Goal: Communication & Community: Answer question/provide support

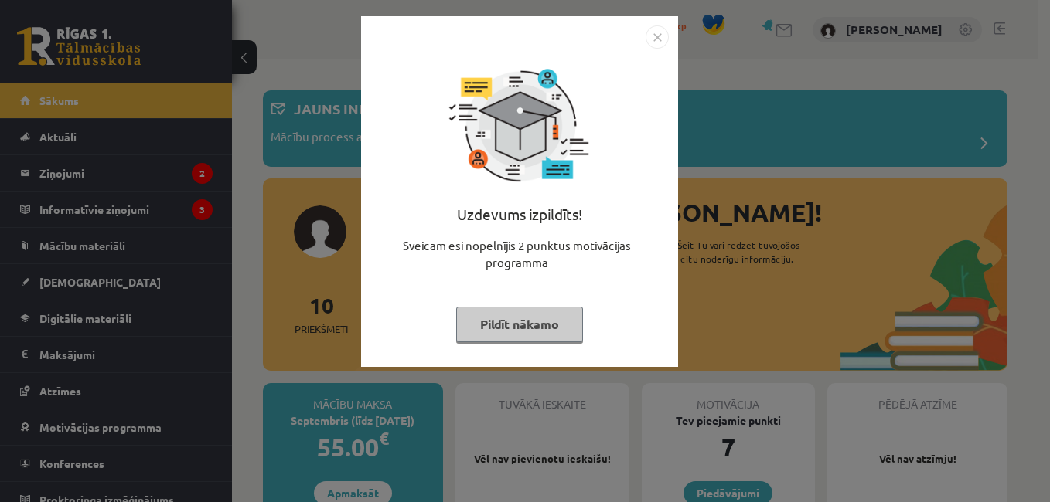
click at [659, 38] on img "Close" at bounding box center [656, 37] width 23 height 23
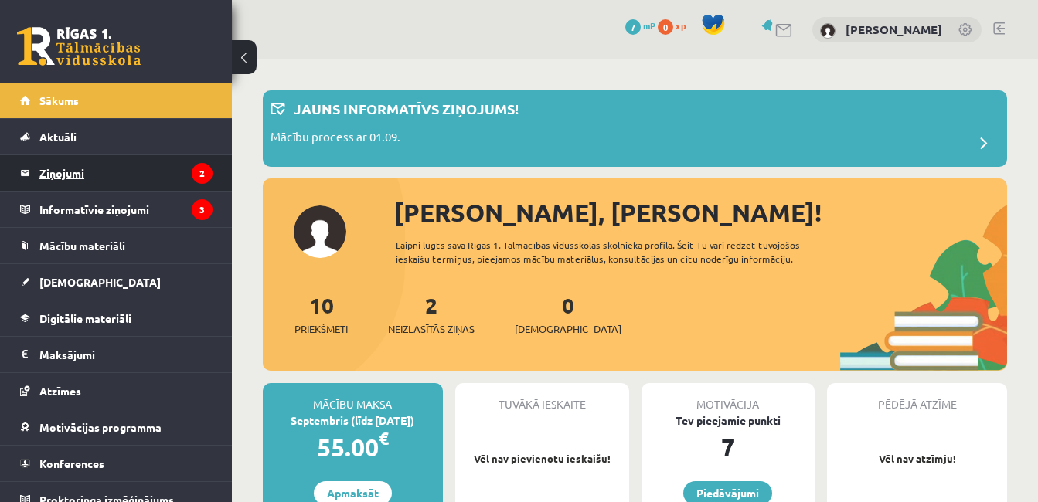
click at [59, 174] on legend "Ziņojumi 2" at bounding box center [125, 173] width 173 height 36
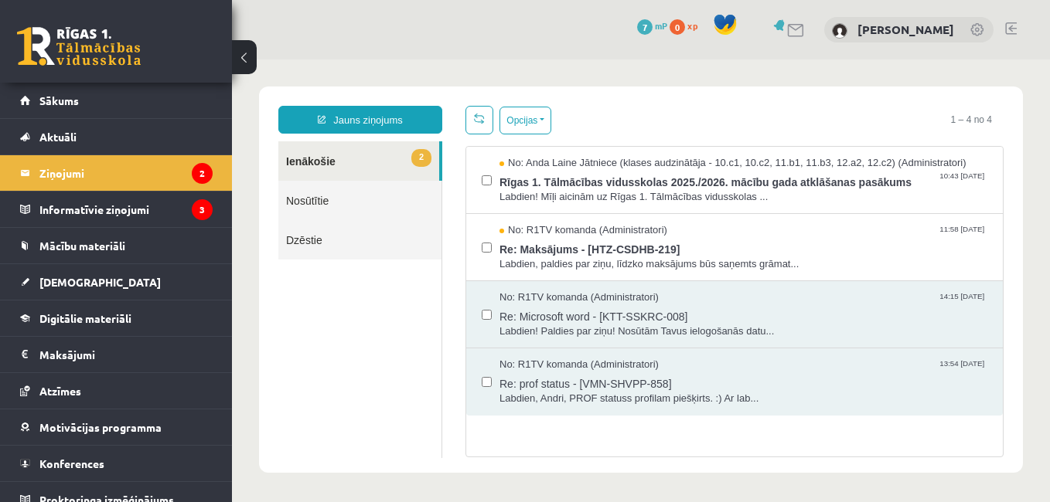
scroll to position [2, 0]
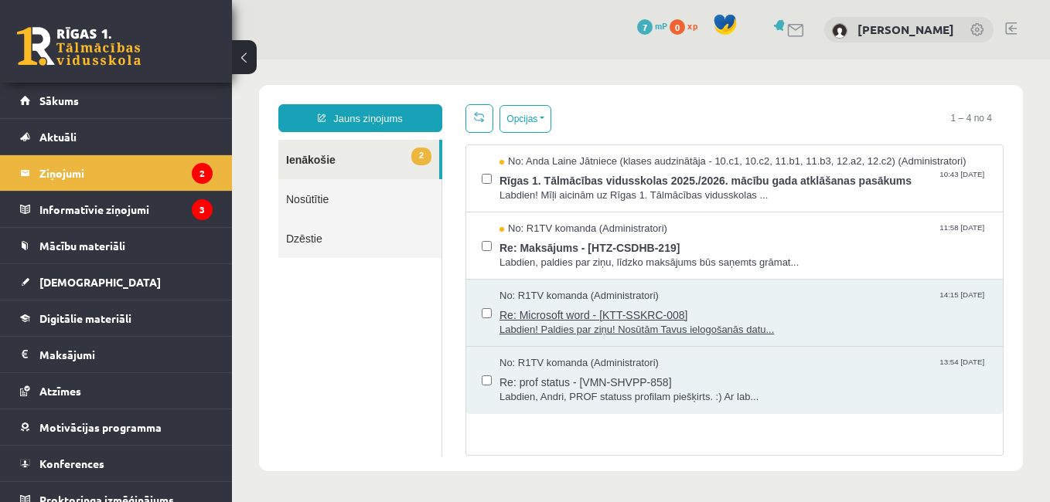
click at [657, 333] on span "Labdien! Paldies par ziņu! Nosūtām Tavus ielogošanās datu..." at bounding box center [743, 330] width 488 height 15
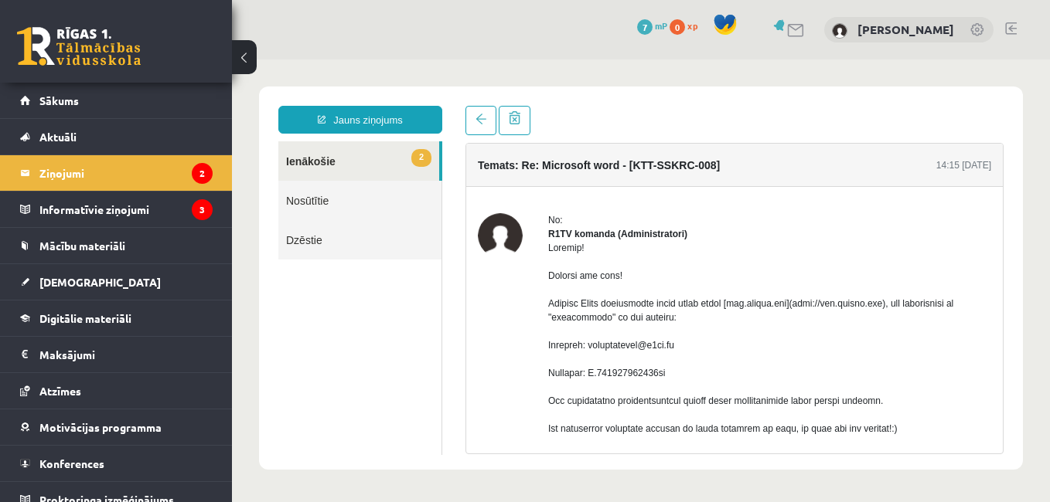
scroll to position [0, 0]
click at [304, 162] on link "2 Ienākošie" at bounding box center [358, 160] width 161 height 39
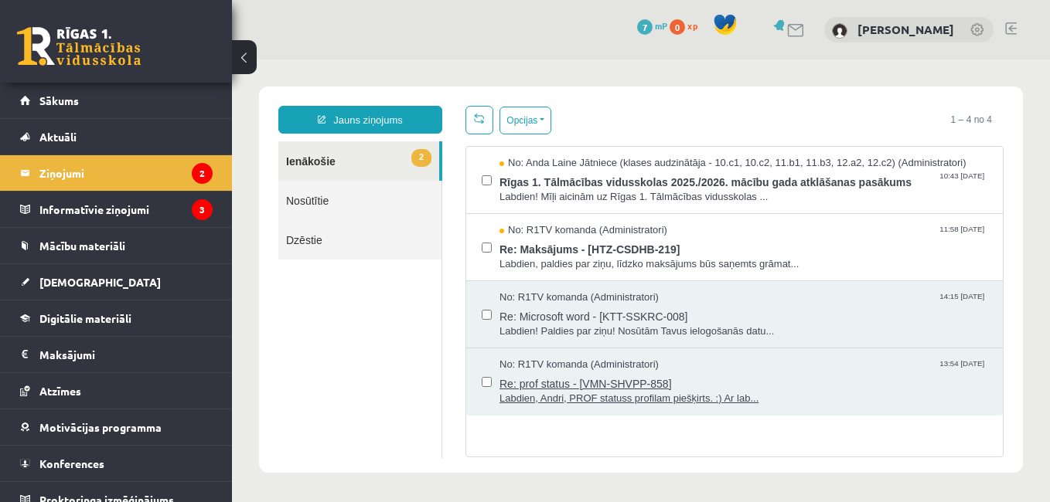
click at [618, 400] on span "Labdien, Andri, PROF statuss profilam piešķirts. :) Ar lab..." at bounding box center [743, 399] width 488 height 15
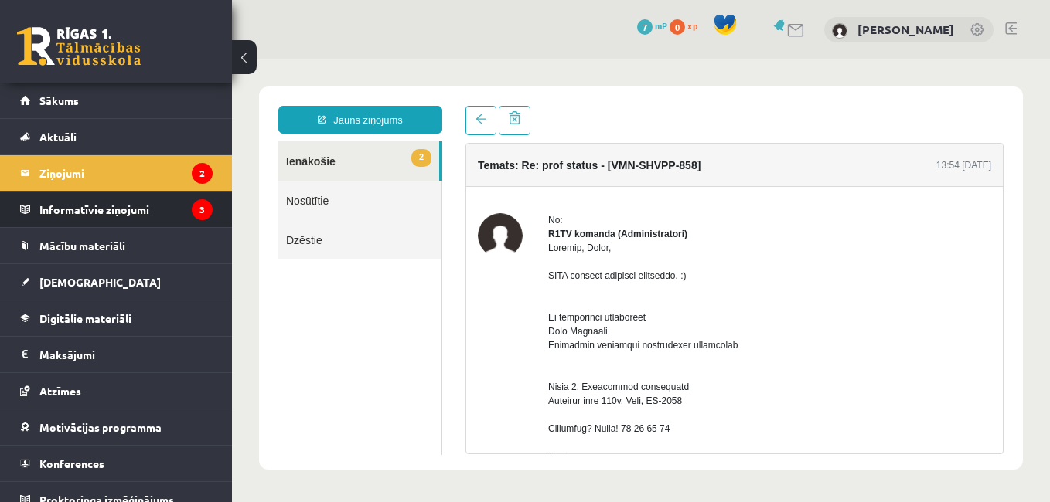
click at [117, 211] on legend "Informatīvie ziņojumi 3" at bounding box center [125, 210] width 173 height 36
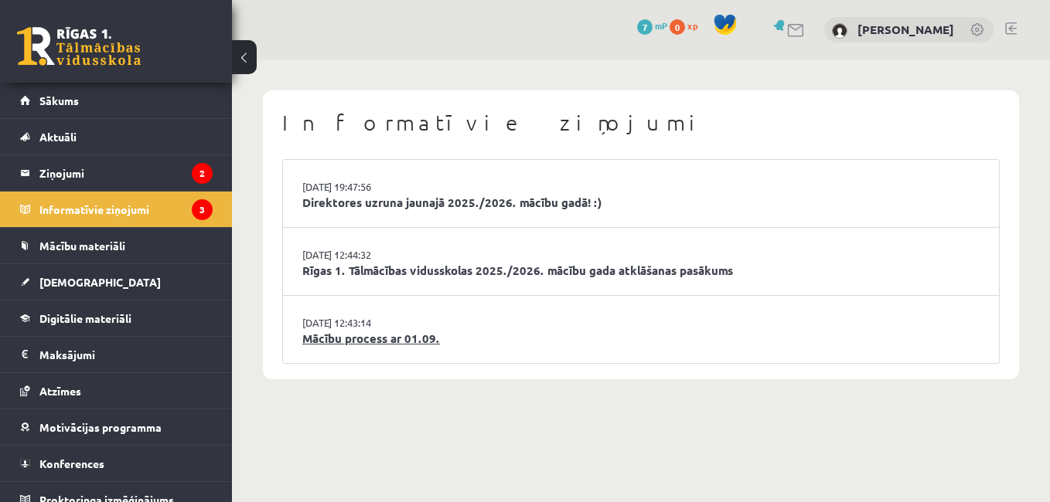
click at [383, 342] on link "Mācību process ar 01.09." at bounding box center [640, 339] width 677 height 18
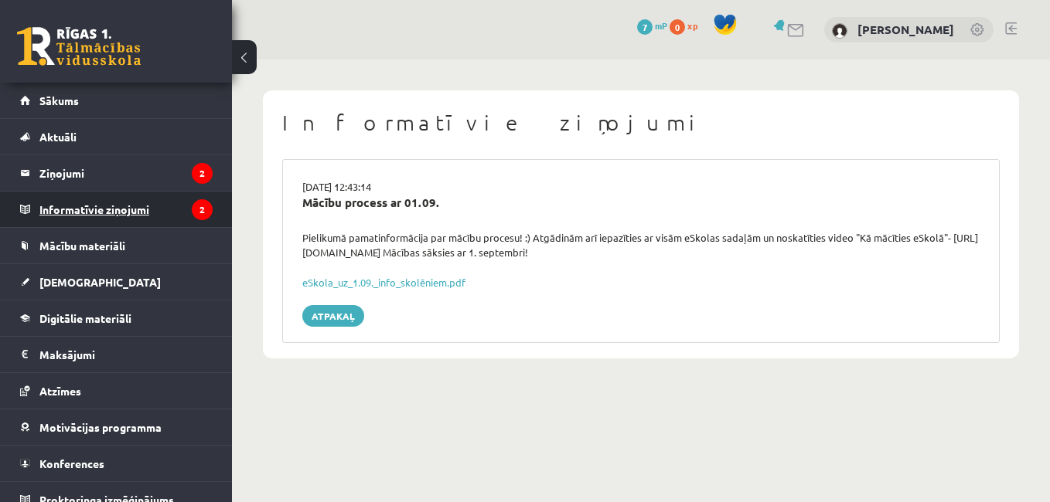
click at [120, 207] on legend "Informatīvie ziņojumi 2" at bounding box center [125, 210] width 173 height 36
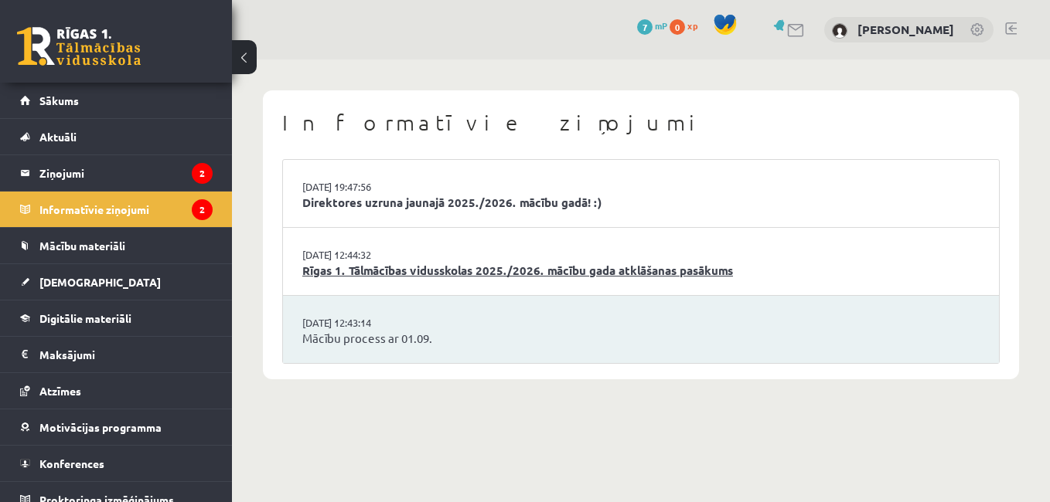
click at [470, 279] on link "Rīgas 1. Tālmācības vidusskolas 2025./2026. mācību gada atklāšanas pasākums" at bounding box center [640, 271] width 677 height 18
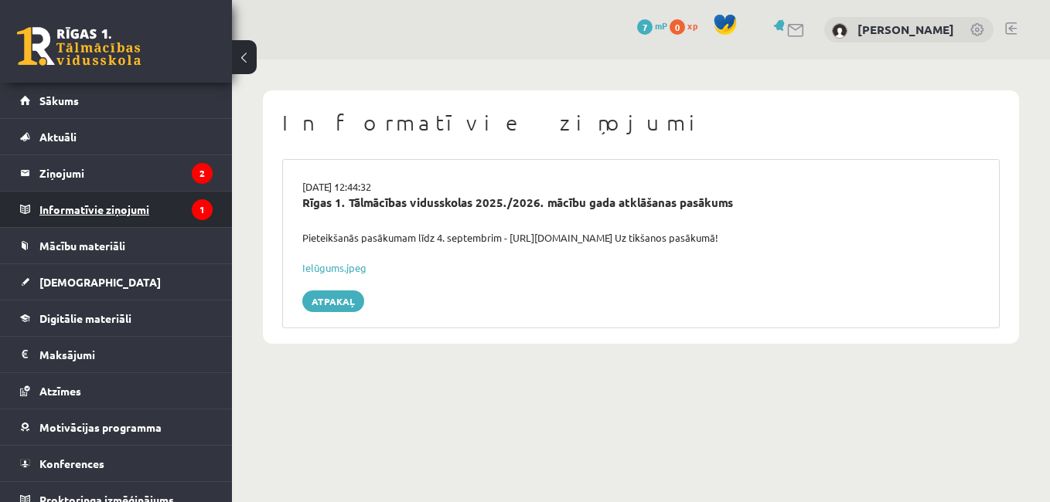
click at [131, 212] on legend "Informatīvie ziņojumi 1" at bounding box center [125, 210] width 173 height 36
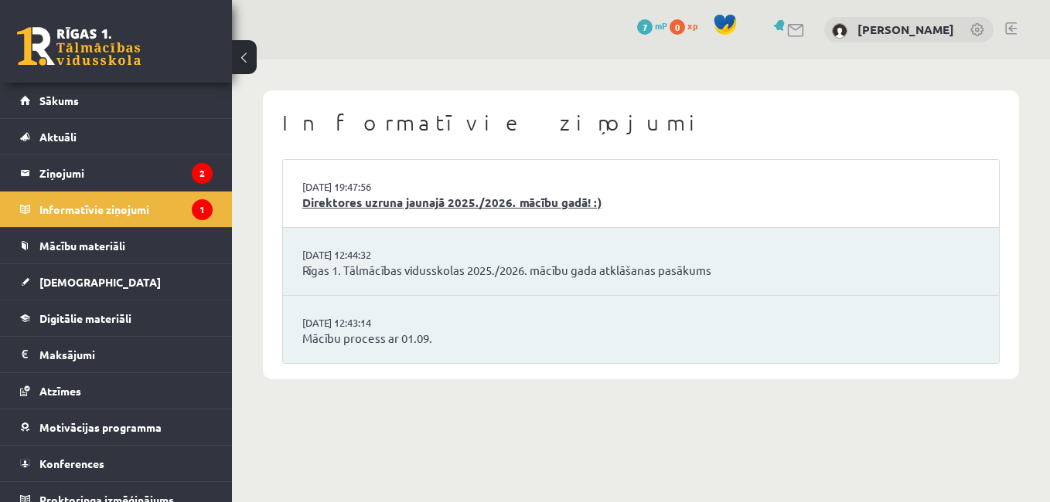
click at [482, 199] on link "Direktores uzruna jaunajā 2025./2026. mācību gadā! :)" at bounding box center [640, 203] width 677 height 18
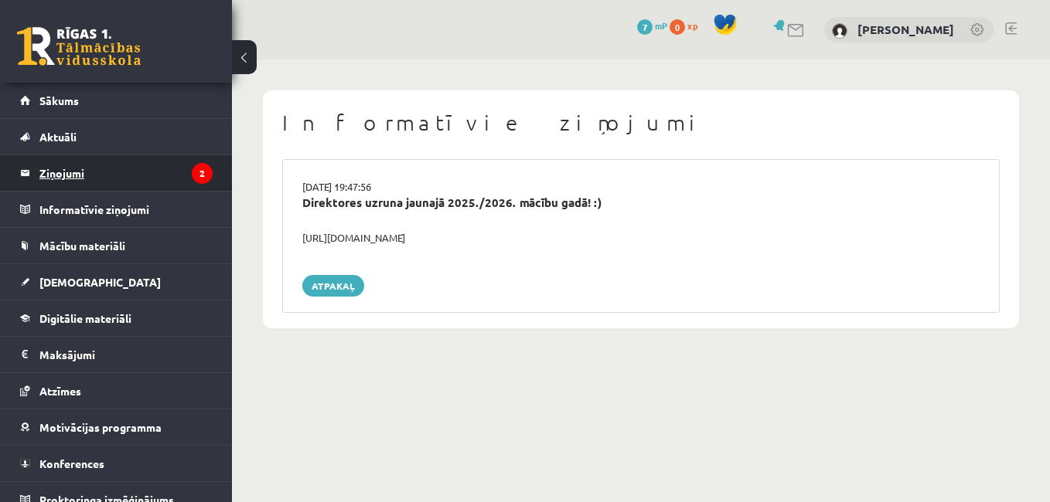
click at [77, 175] on legend "Ziņojumi 2" at bounding box center [125, 173] width 173 height 36
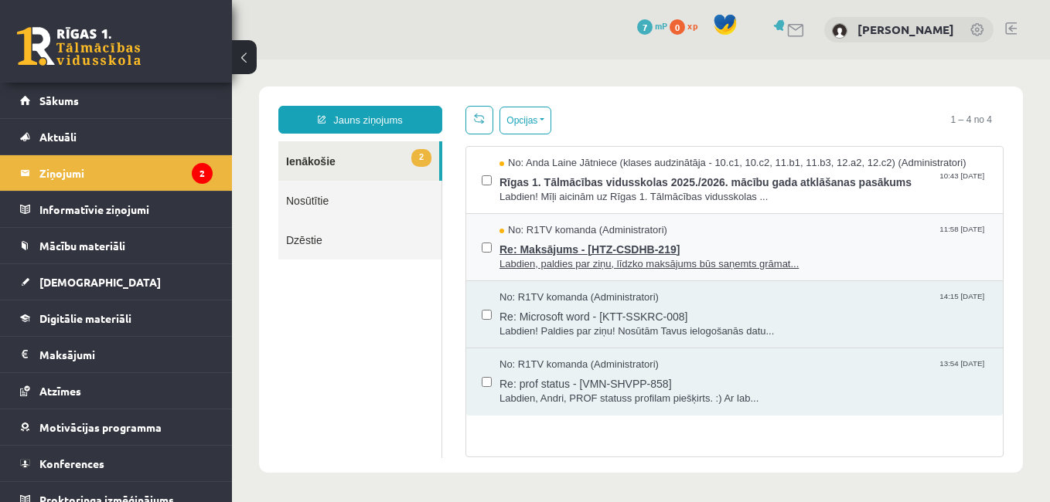
click at [704, 259] on span "Labdien, paldies par ziņu, līdzko maksājums būs saņemts grāmat..." at bounding box center [743, 264] width 488 height 15
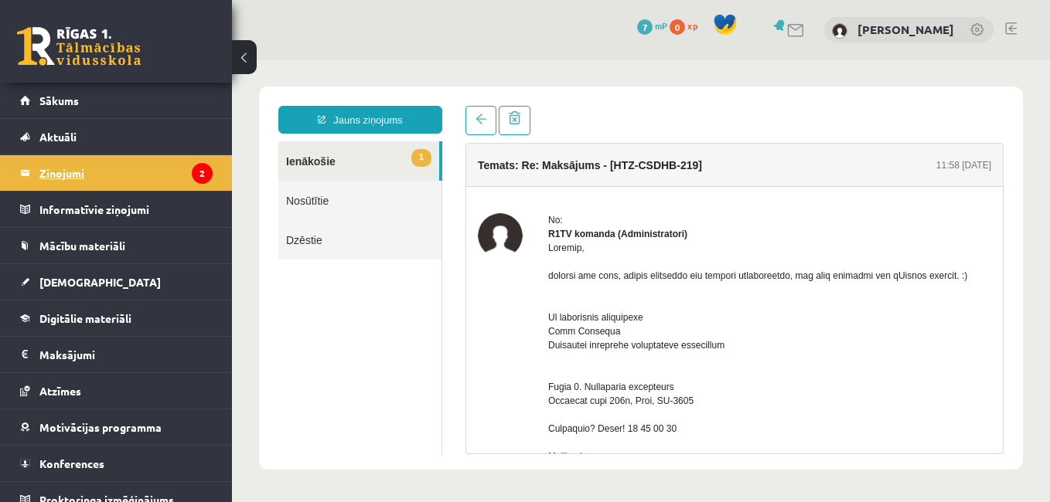
click at [60, 174] on legend "Ziņojumi 2" at bounding box center [125, 173] width 173 height 36
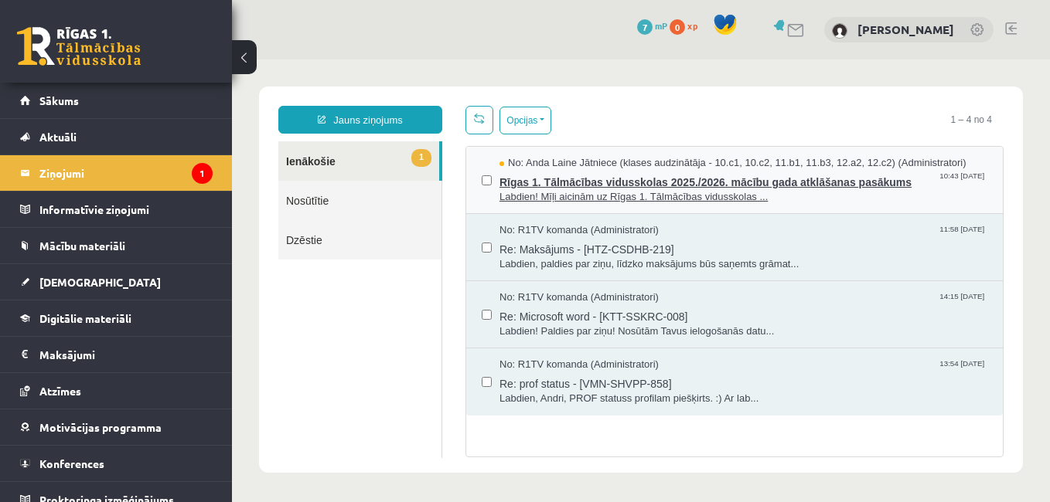
click at [600, 186] on span "Rīgas 1. Tālmācības vidusskolas 2025./2026. mācību gada atklāšanas pasākums" at bounding box center [743, 180] width 488 height 19
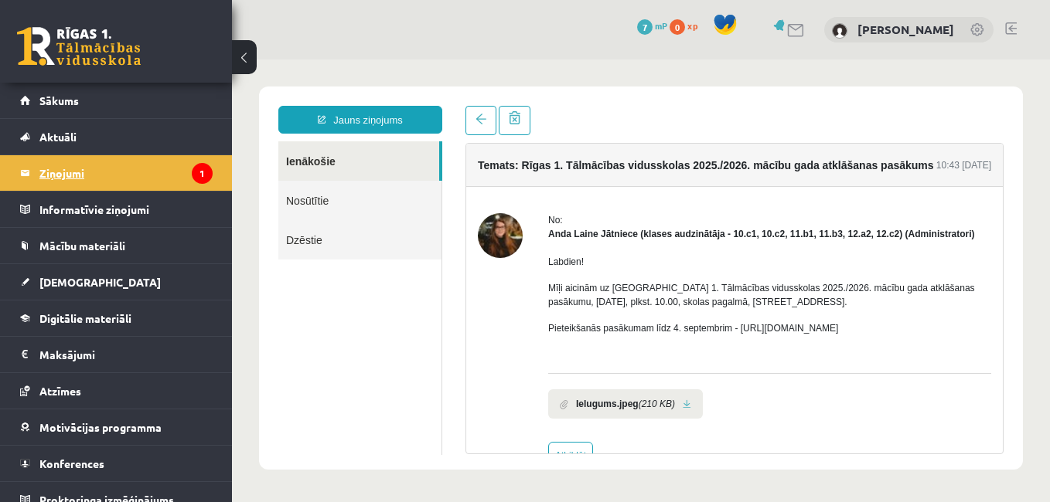
click at [58, 180] on legend "Ziņojumi 1" at bounding box center [125, 173] width 173 height 36
